Goal: Check status: Check status

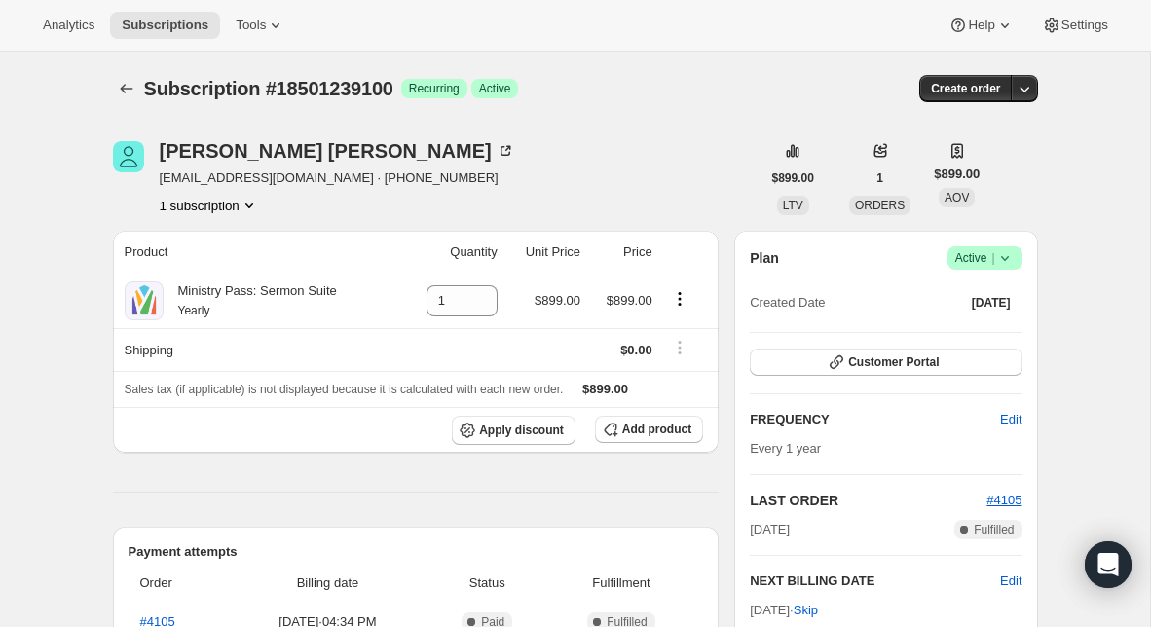
scroll to position [208, 0]
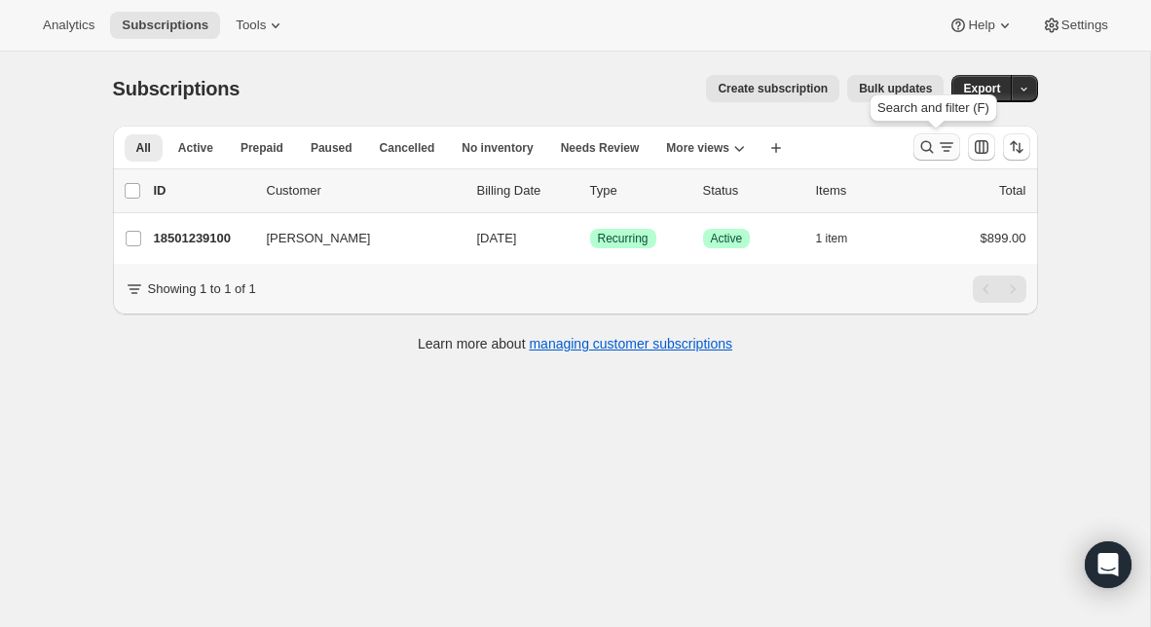
click at [927, 150] on icon "Search and filter results" at bounding box center [926, 147] width 13 height 13
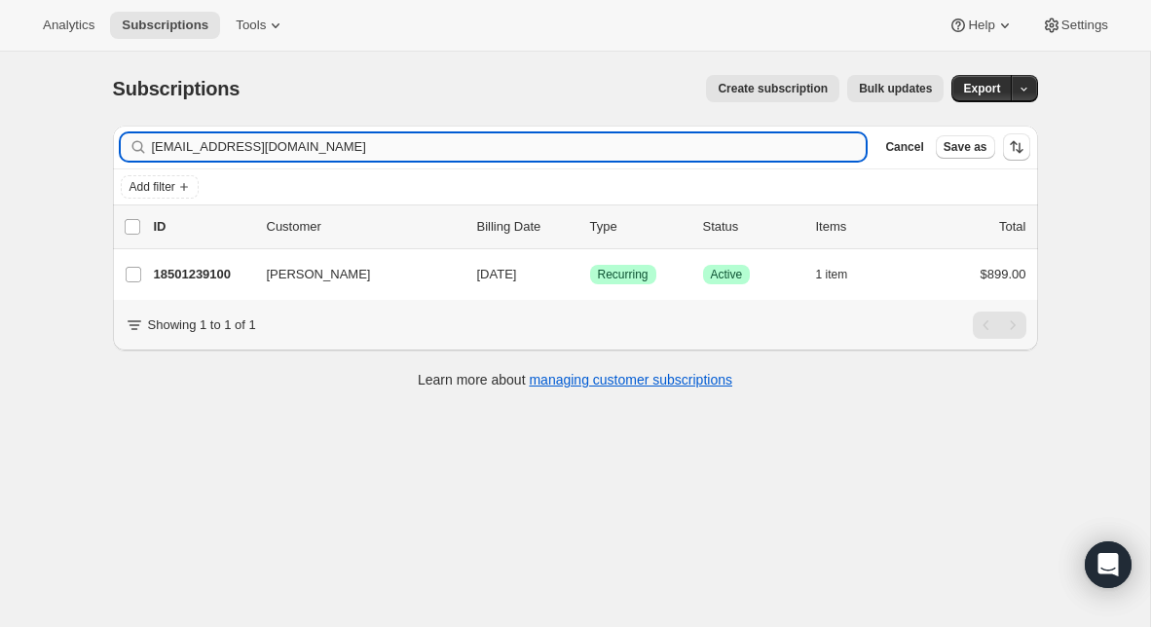
click at [661, 153] on input "[EMAIL_ADDRESS][DOMAIN_NAME]" at bounding box center [509, 146] width 715 height 27
click at [661, 153] on input "pastorcraigtrinity@gmail.com" at bounding box center [509, 146] width 715 height 27
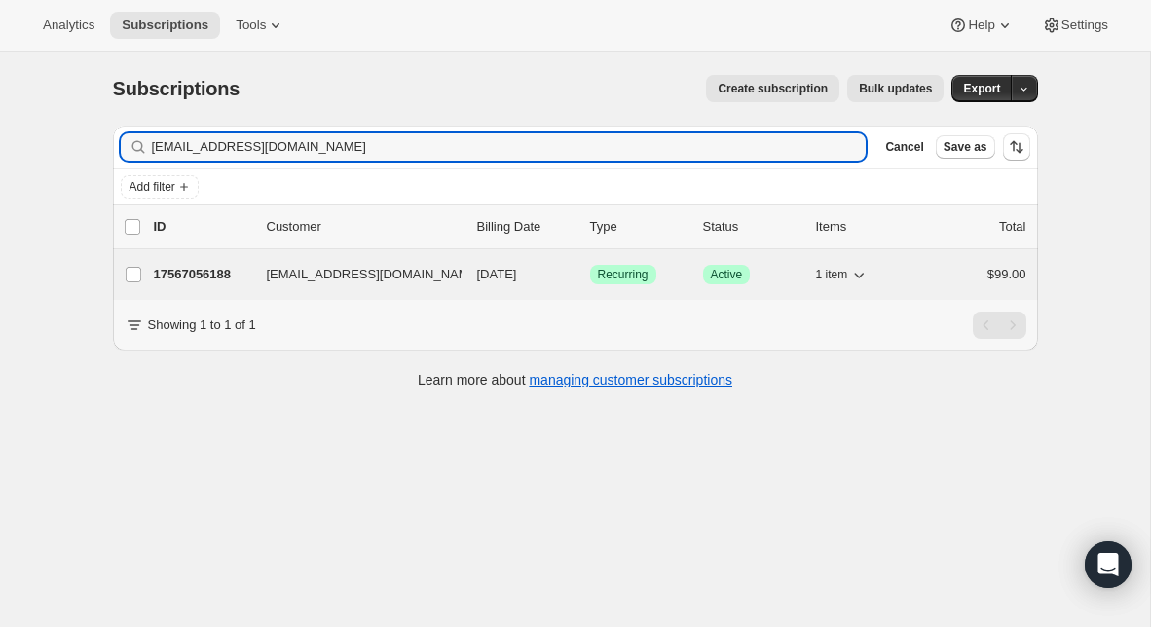
type input "worship@tbshouston.org"
click at [203, 271] on p "17567056188" at bounding box center [202, 274] width 97 height 19
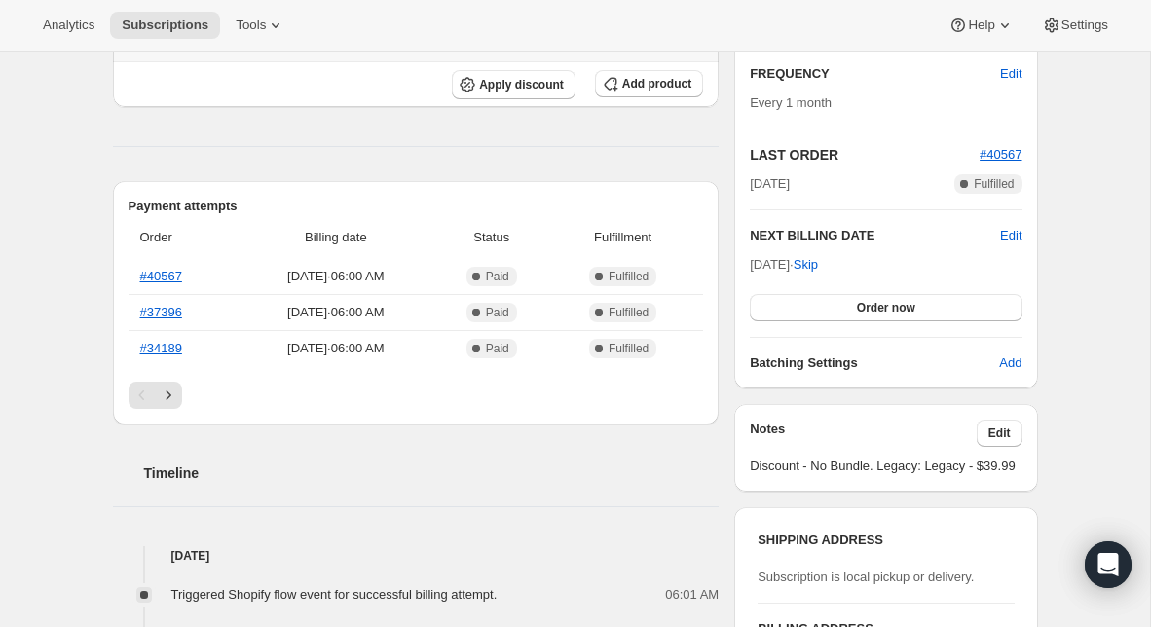
scroll to position [350, 0]
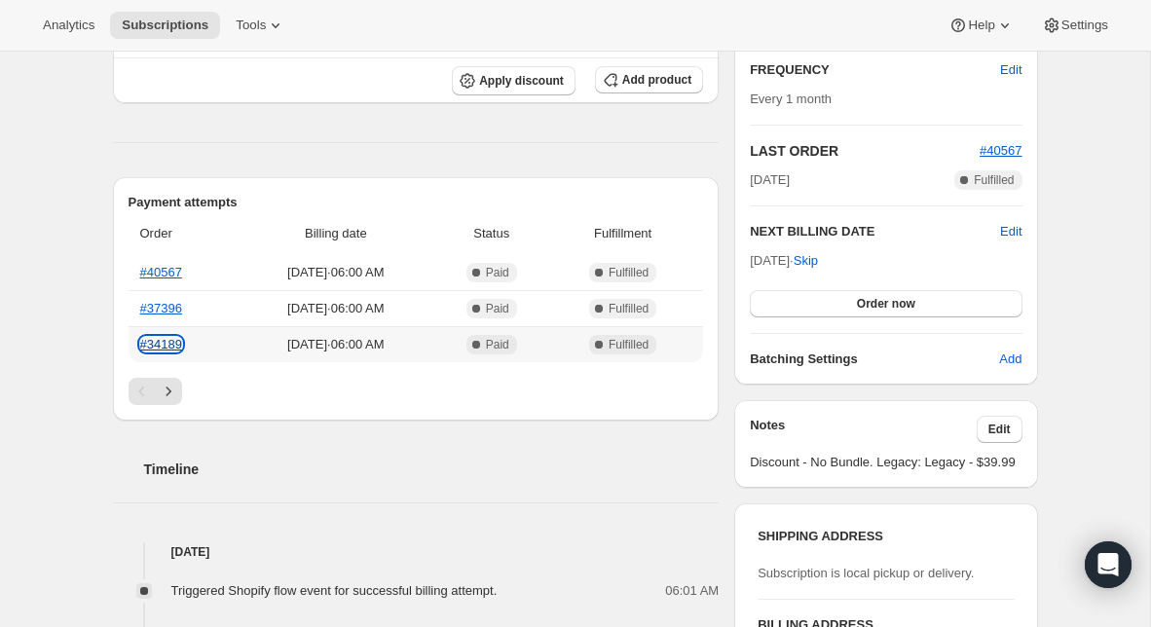
click at [164, 344] on link "#34189" at bounding box center [161, 344] width 42 height 15
